Goal: Task Accomplishment & Management: Manage account settings

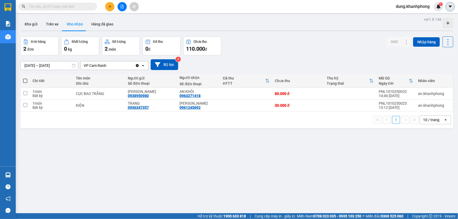
click at [451, 8] on icon "caret-down" at bounding box center [450, 6] width 5 height 5
click at [414, 6] on span "dung.khanhphong" at bounding box center [412, 6] width 42 height 7
click at [405, 15] on span "Đăng xuất" at bounding box center [414, 16] width 32 height 6
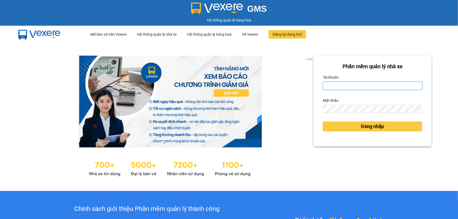
click at [344, 87] on input "Tài khoản" at bounding box center [372, 86] width 99 height 8
type input "len.khanhphong"
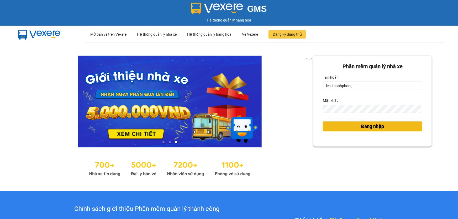
click at [361, 126] on span "Đăng nhập" at bounding box center [372, 126] width 23 height 7
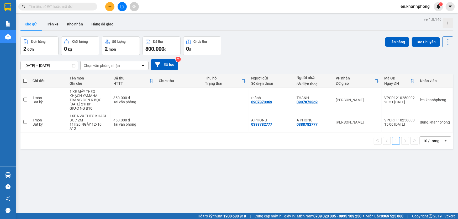
click at [68, 6] on input "text" at bounding box center [60, 7] width 62 height 6
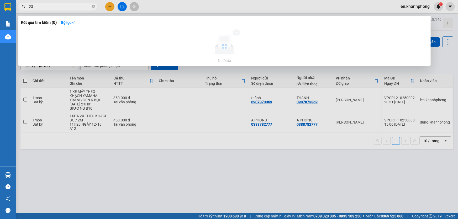
type input "2"
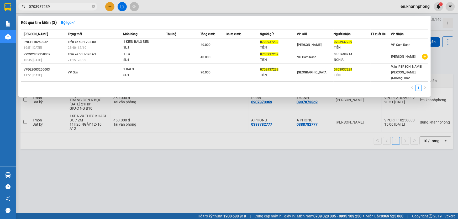
type input "0703937239"
click at [185, 155] on div at bounding box center [229, 109] width 458 height 219
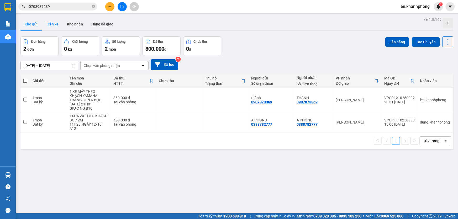
click at [49, 23] on button "Trên xe" at bounding box center [52, 24] width 21 height 13
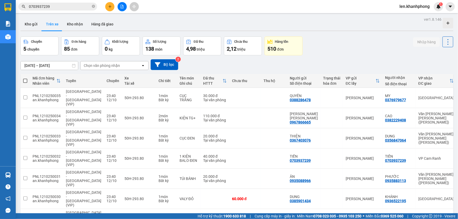
click at [109, 65] on div "Chọn văn phòng nhận" at bounding box center [102, 65] width 36 height 5
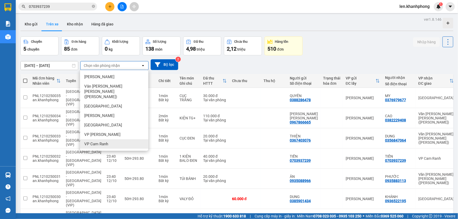
click at [90, 141] on span "VP Cam Ranh" at bounding box center [96, 143] width 24 height 5
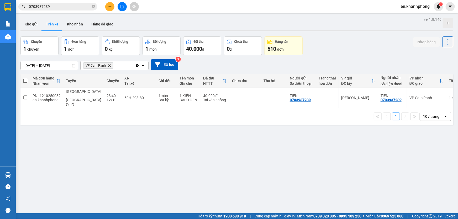
drag, startPoint x: 318, startPoint y: 22, endPoint x: 374, endPoint y: 5, distance: 58.5
click at [318, 22] on div "Kho gửi Trên xe Kho nhận Hàng đã giao" at bounding box center [236, 25] width 432 height 14
click at [24, 95] on input "checkbox" at bounding box center [25, 97] width 4 height 4
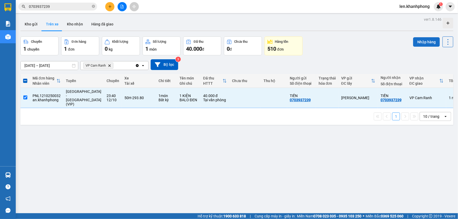
click at [421, 41] on button "Nhập hàng" at bounding box center [426, 41] width 27 height 9
checkbox input "false"
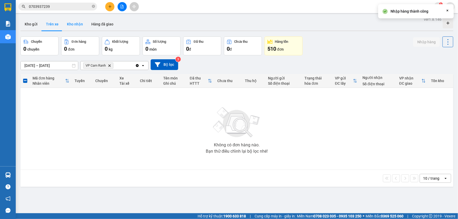
click at [73, 24] on button "Kho nhận" at bounding box center [75, 24] width 24 height 13
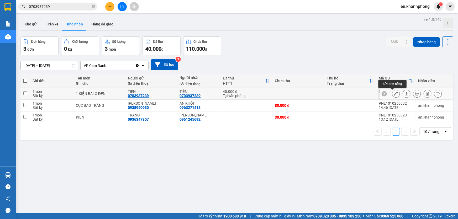
click at [394, 94] on icon at bounding box center [396, 94] width 4 height 4
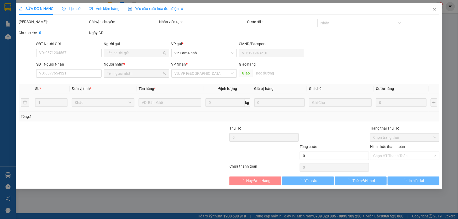
type input "0703937239"
type input "TIẾN"
type input "0703937239"
type input "TIẾN"
type input "40.000"
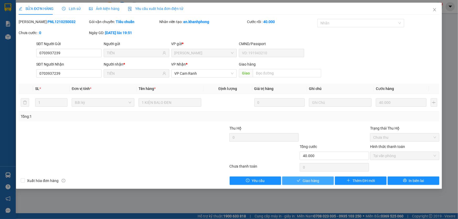
click at [307, 179] on span "Giao hàng" at bounding box center [310, 181] width 17 height 6
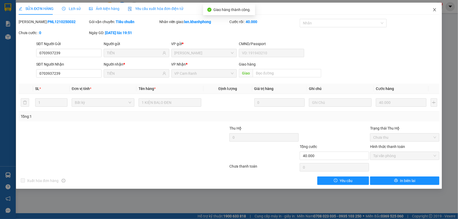
click at [436, 10] on icon "close" at bounding box center [434, 10] width 4 height 4
